Goal: Navigation & Orientation: Find specific page/section

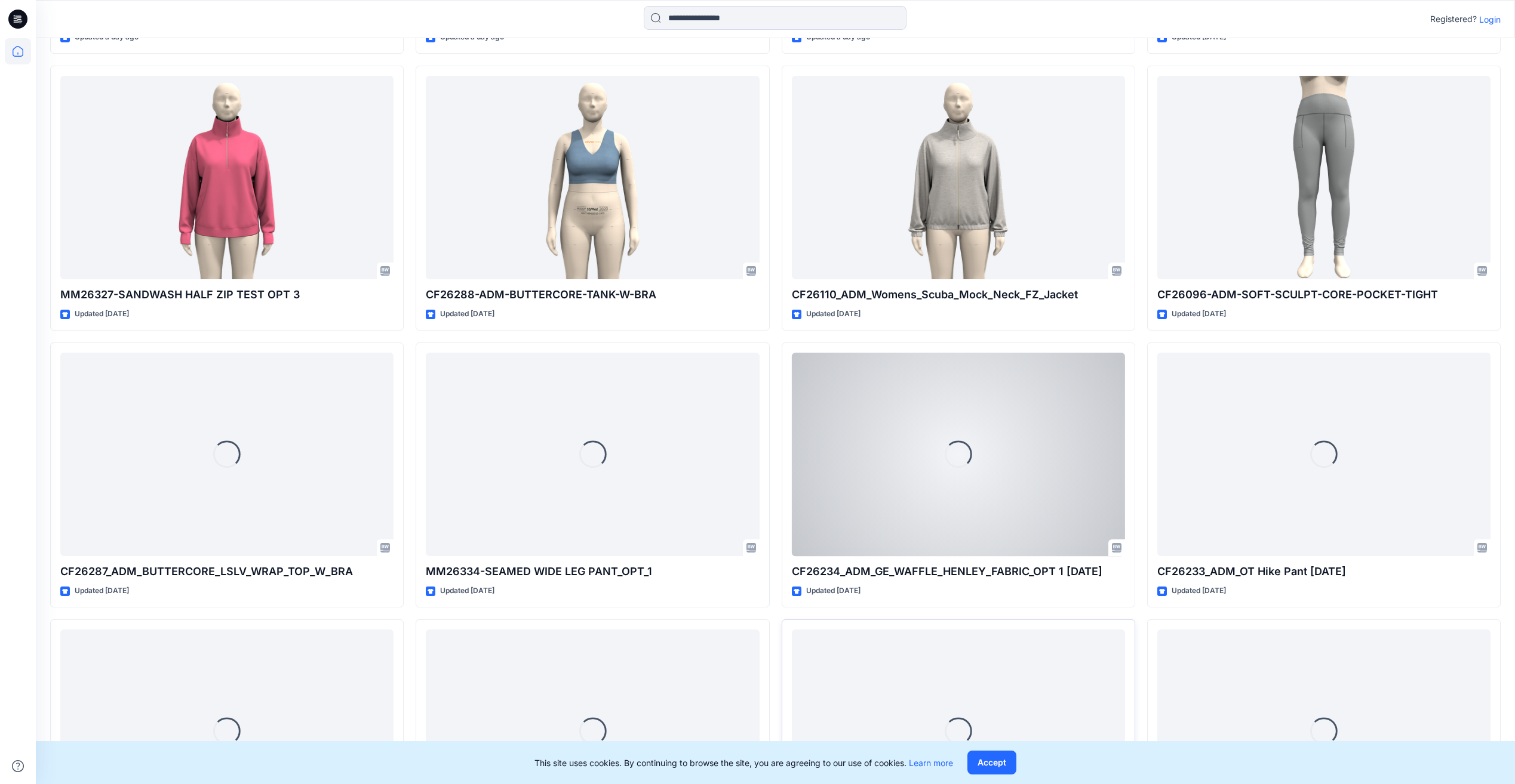
scroll to position [1804, 0]
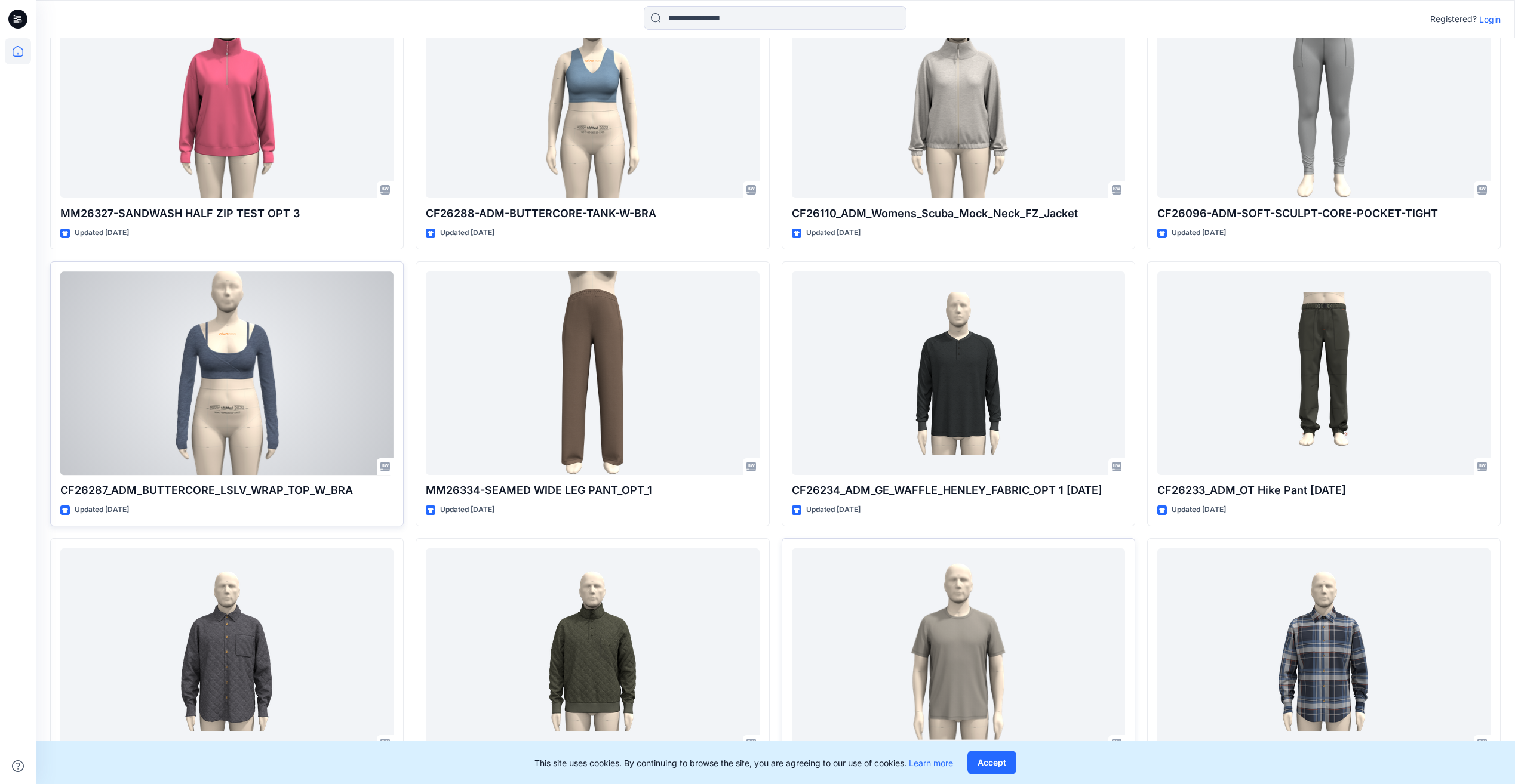
click at [255, 382] on div at bounding box center [226, 373] width 333 height 203
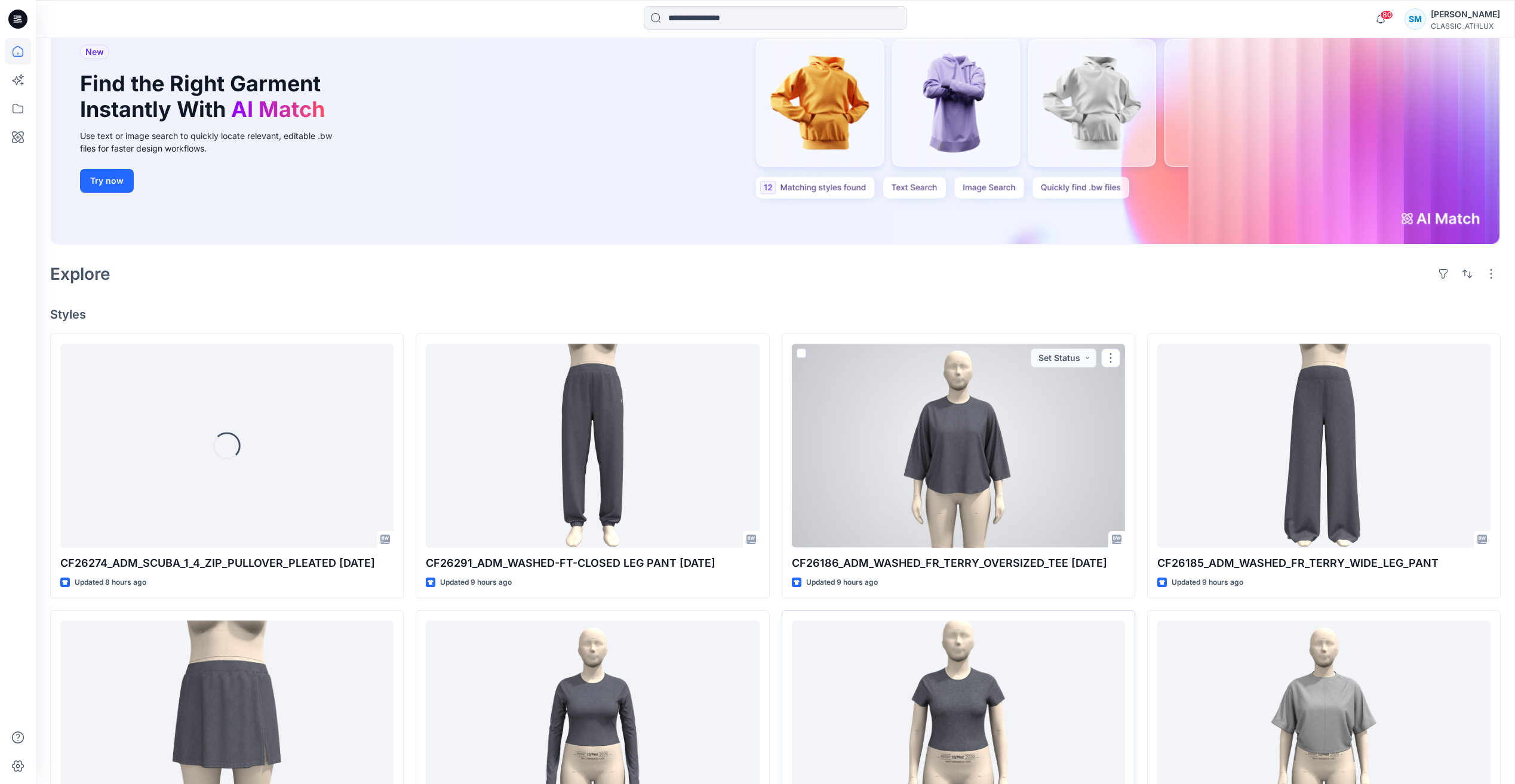
scroll to position [238, 0]
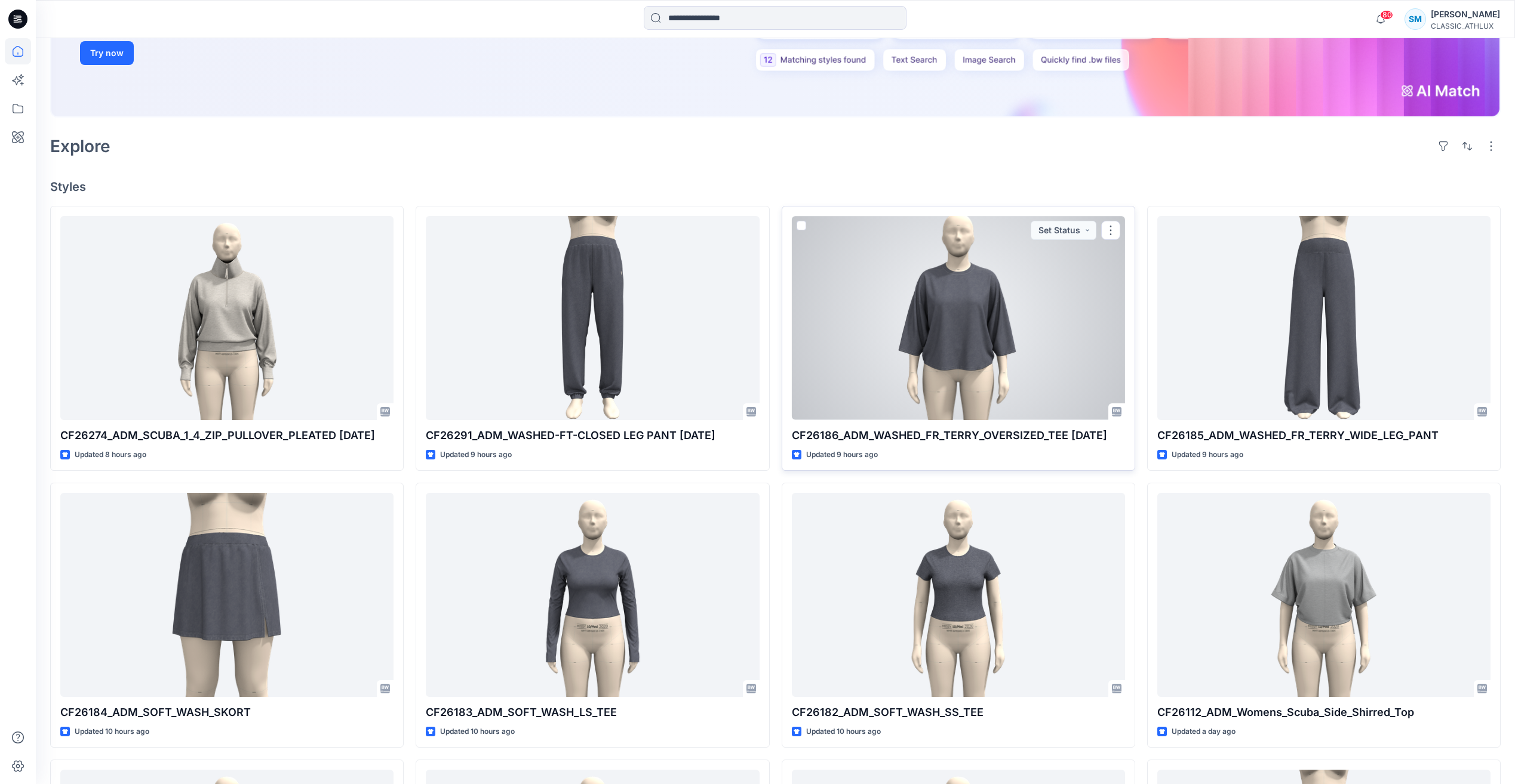
click at [1003, 348] on div at bounding box center [958, 318] width 333 height 203
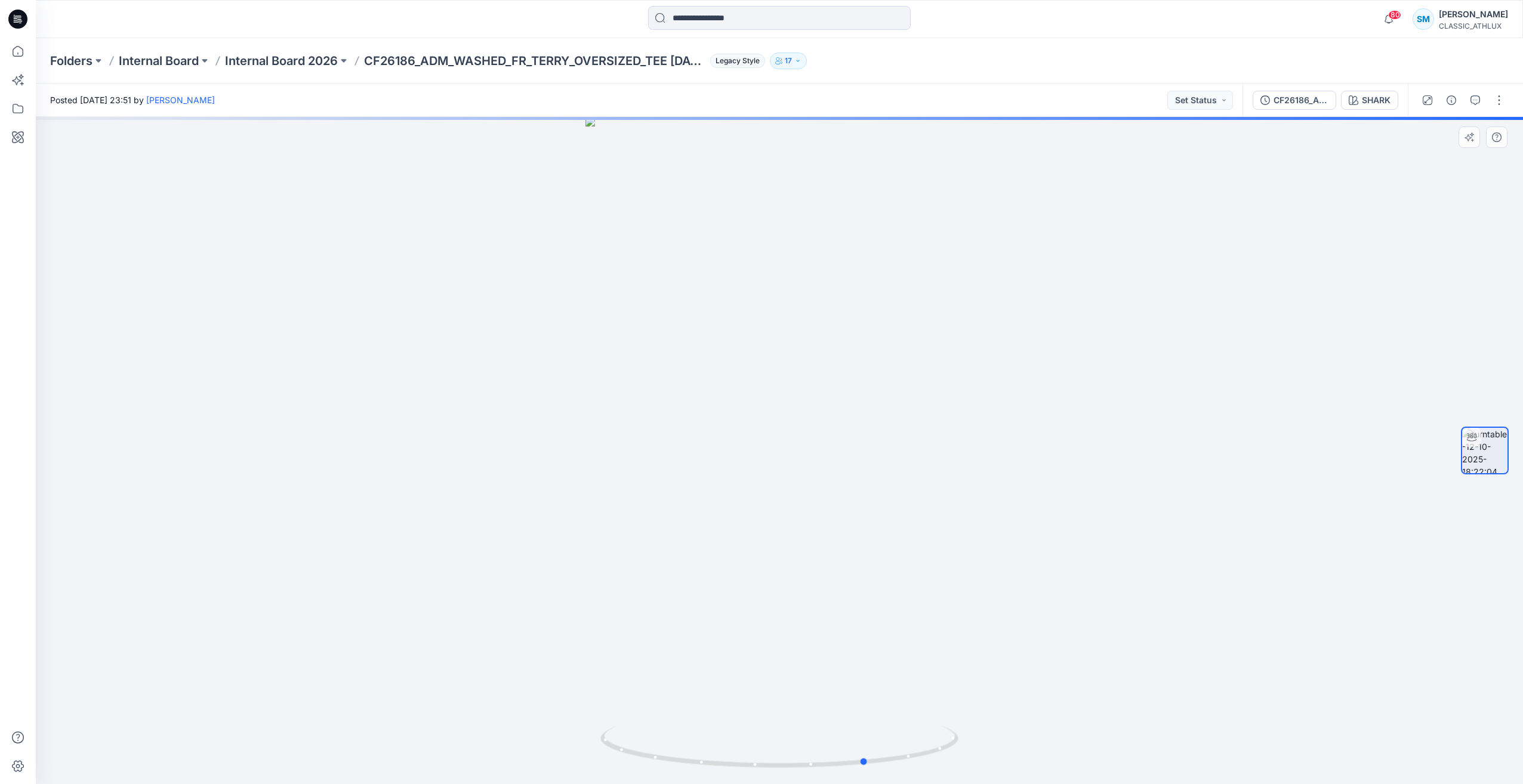
drag, startPoint x: 649, startPoint y: 765, endPoint x: 376, endPoint y: 659, distance: 292.9
click at [377, 660] on div at bounding box center [779, 451] width 1487 height 667
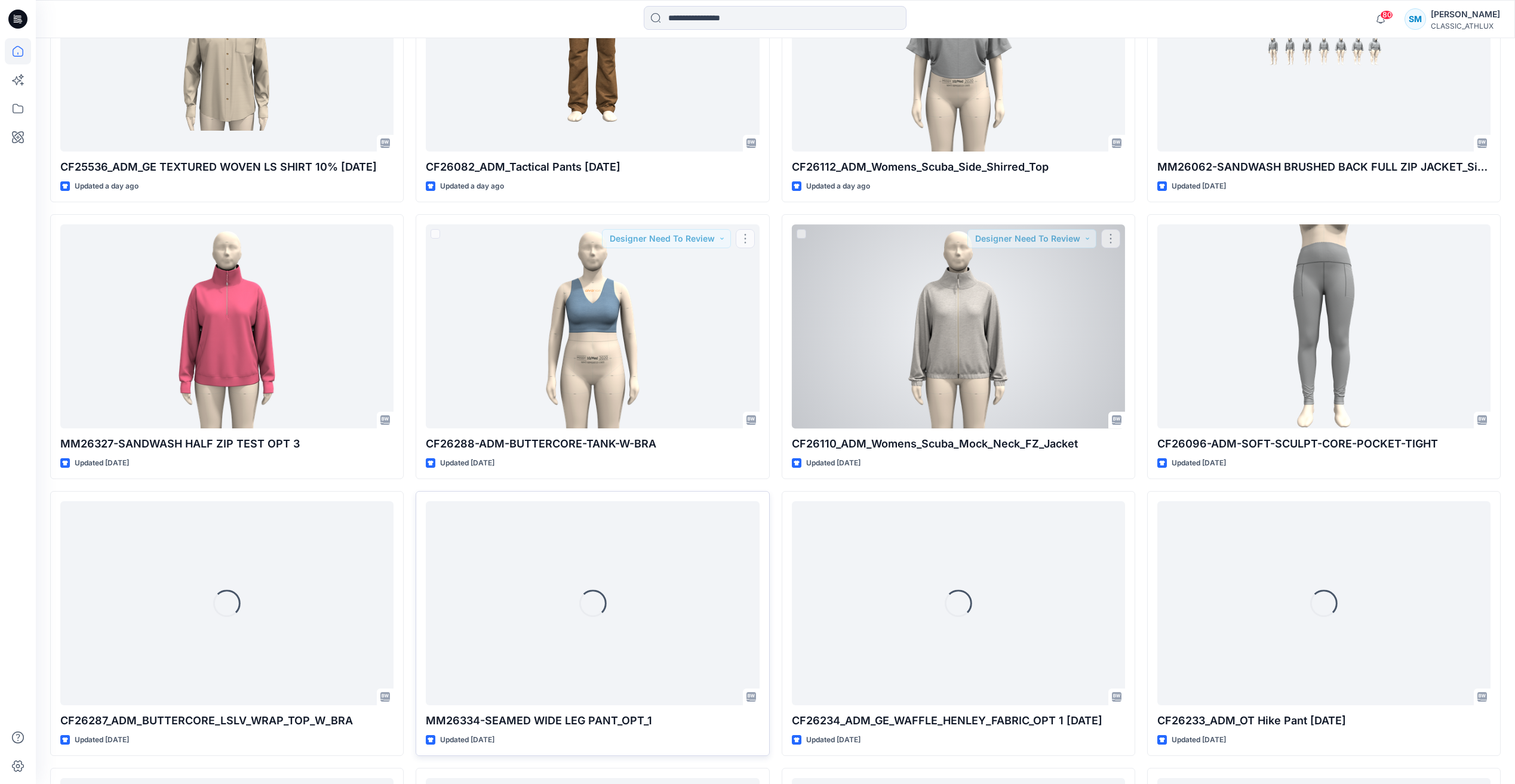
scroll to position [1726, 0]
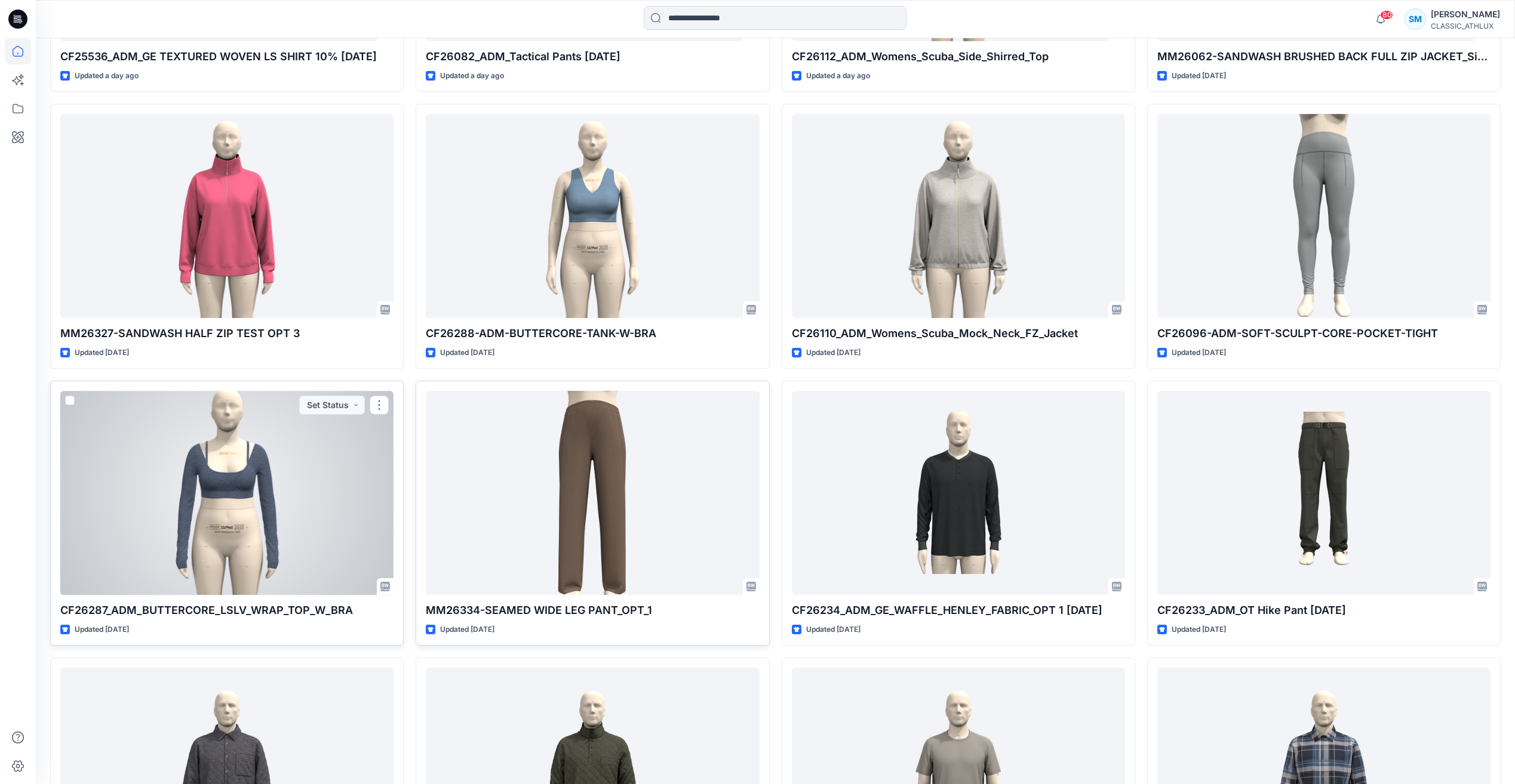
click at [272, 513] on div at bounding box center [226, 492] width 333 height 203
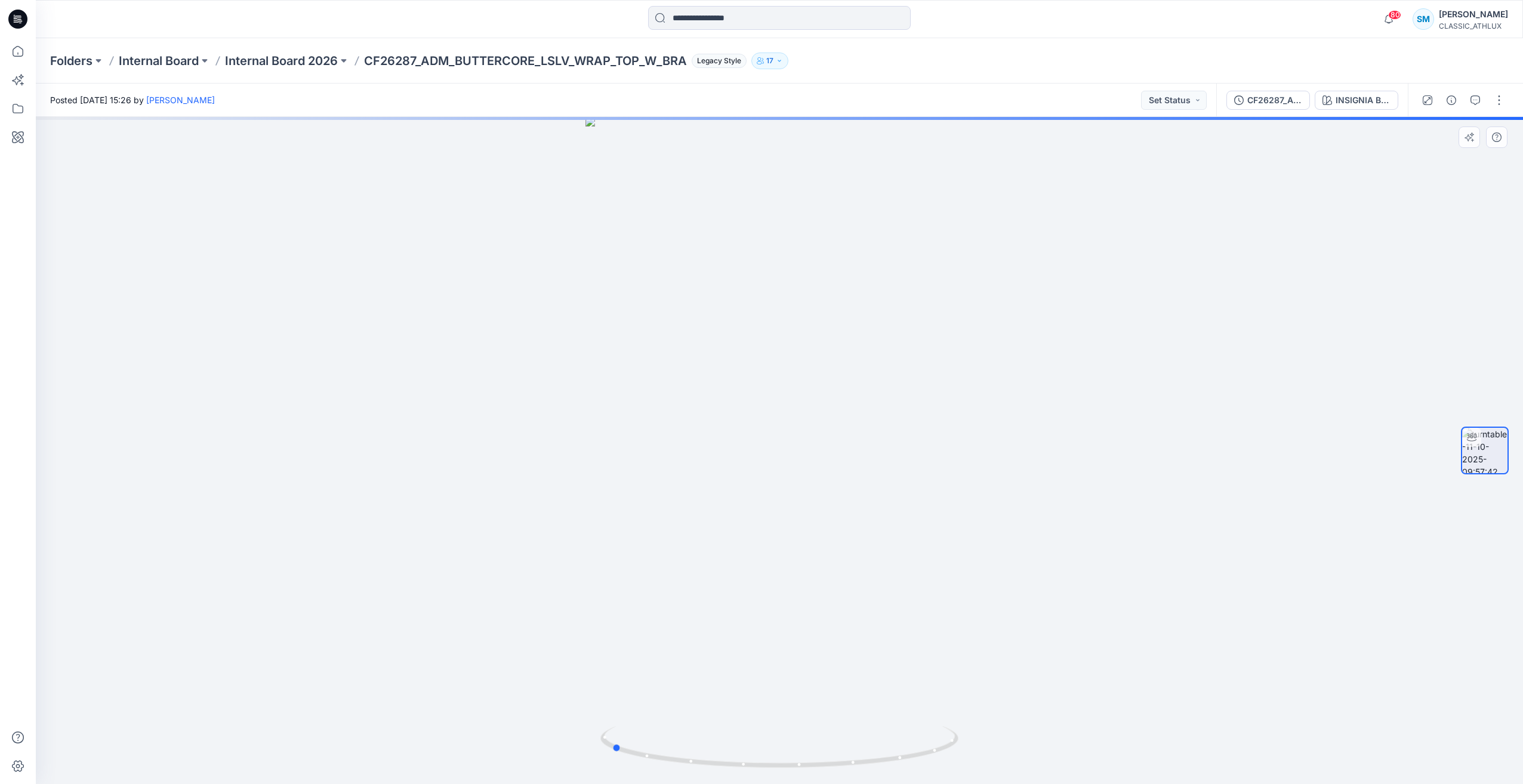
drag, startPoint x: 674, startPoint y: 764, endPoint x: 455, endPoint y: 709, distance: 225.8
click at [456, 710] on div at bounding box center [779, 451] width 1487 height 667
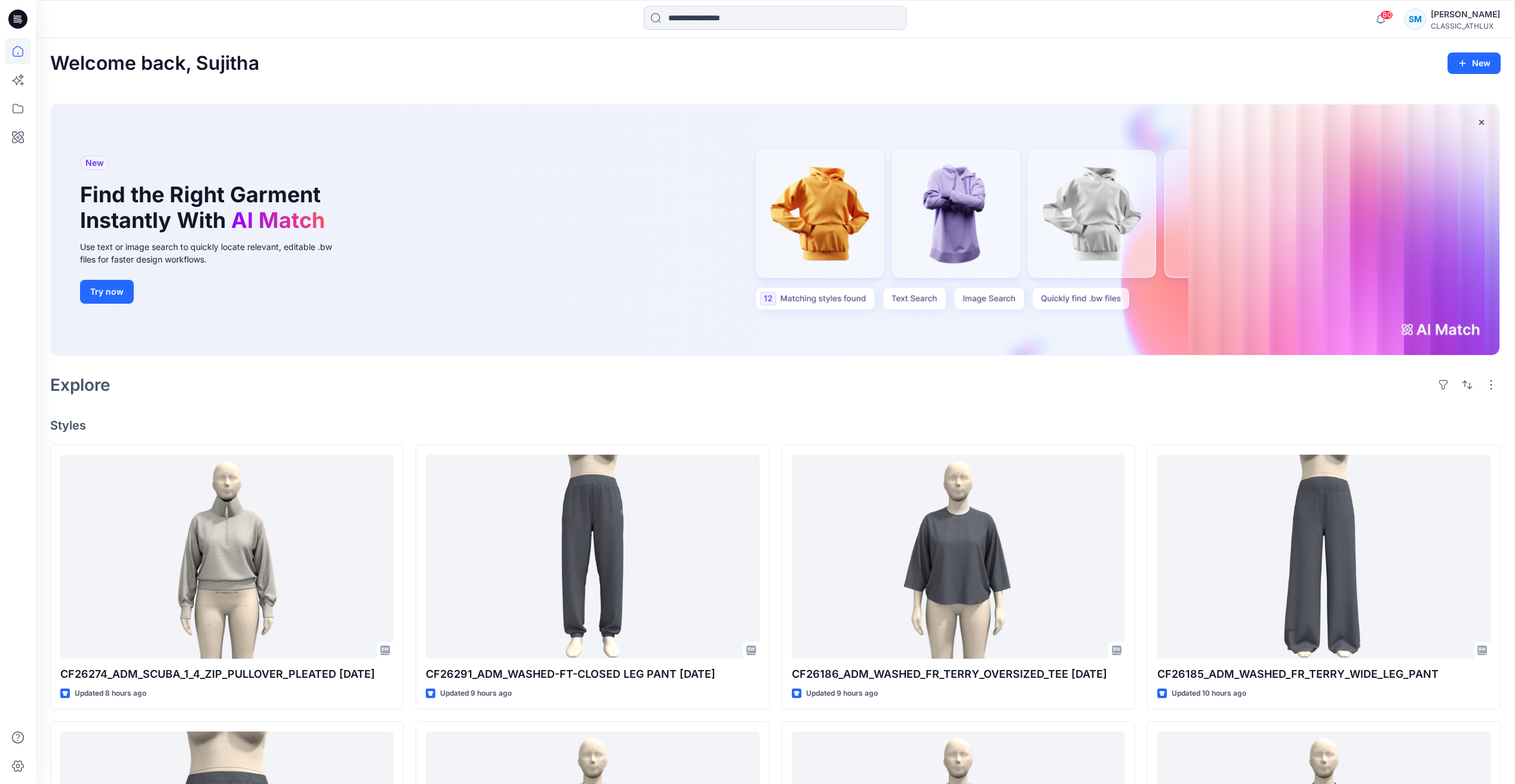
click at [723, 8] on input at bounding box center [775, 18] width 263 height 24
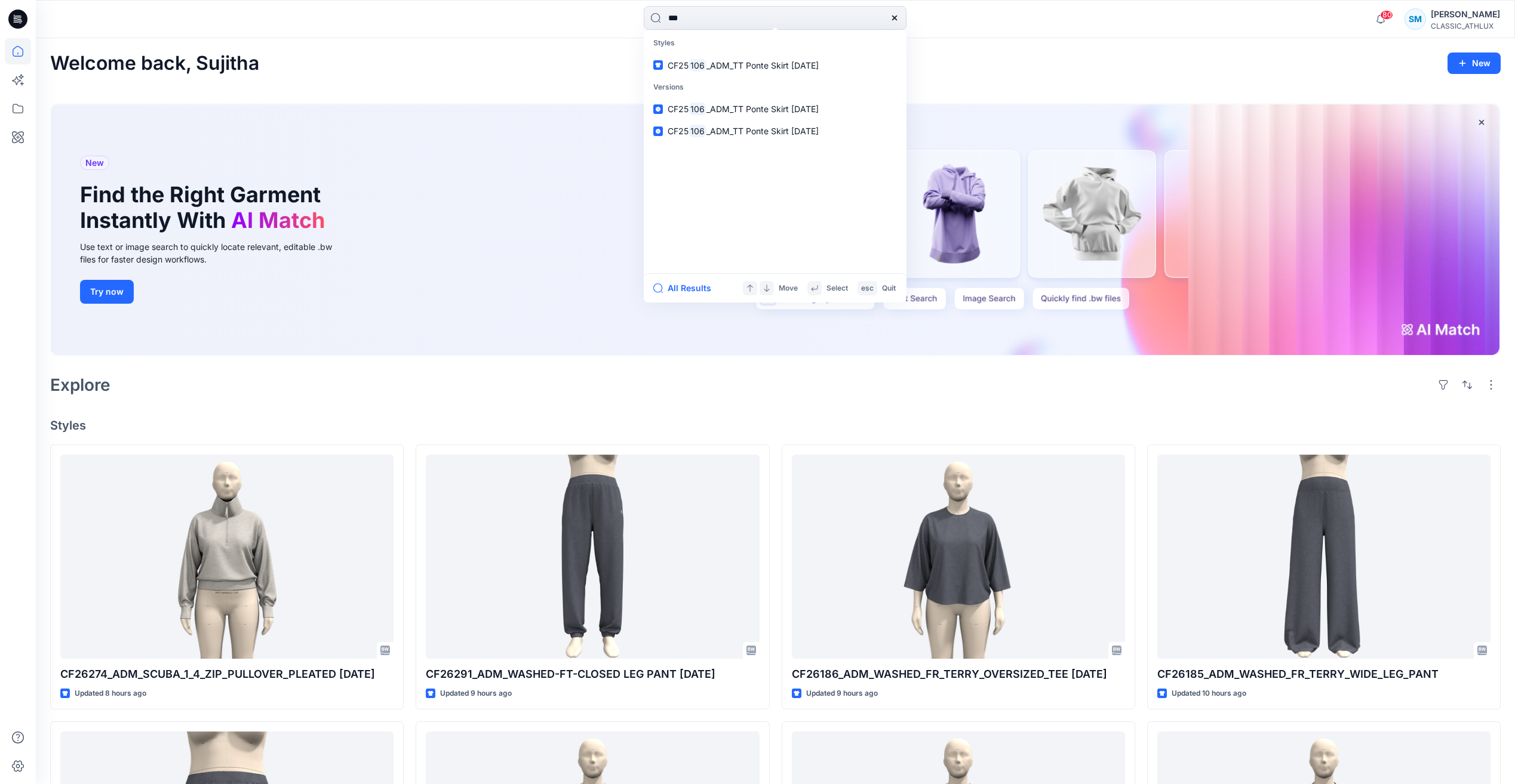
type input "***"
click at [1018, 63] on div "Welcome back, Sujitha New" at bounding box center [775, 63] width 1450 height 22
